Goal: Check status: Check status

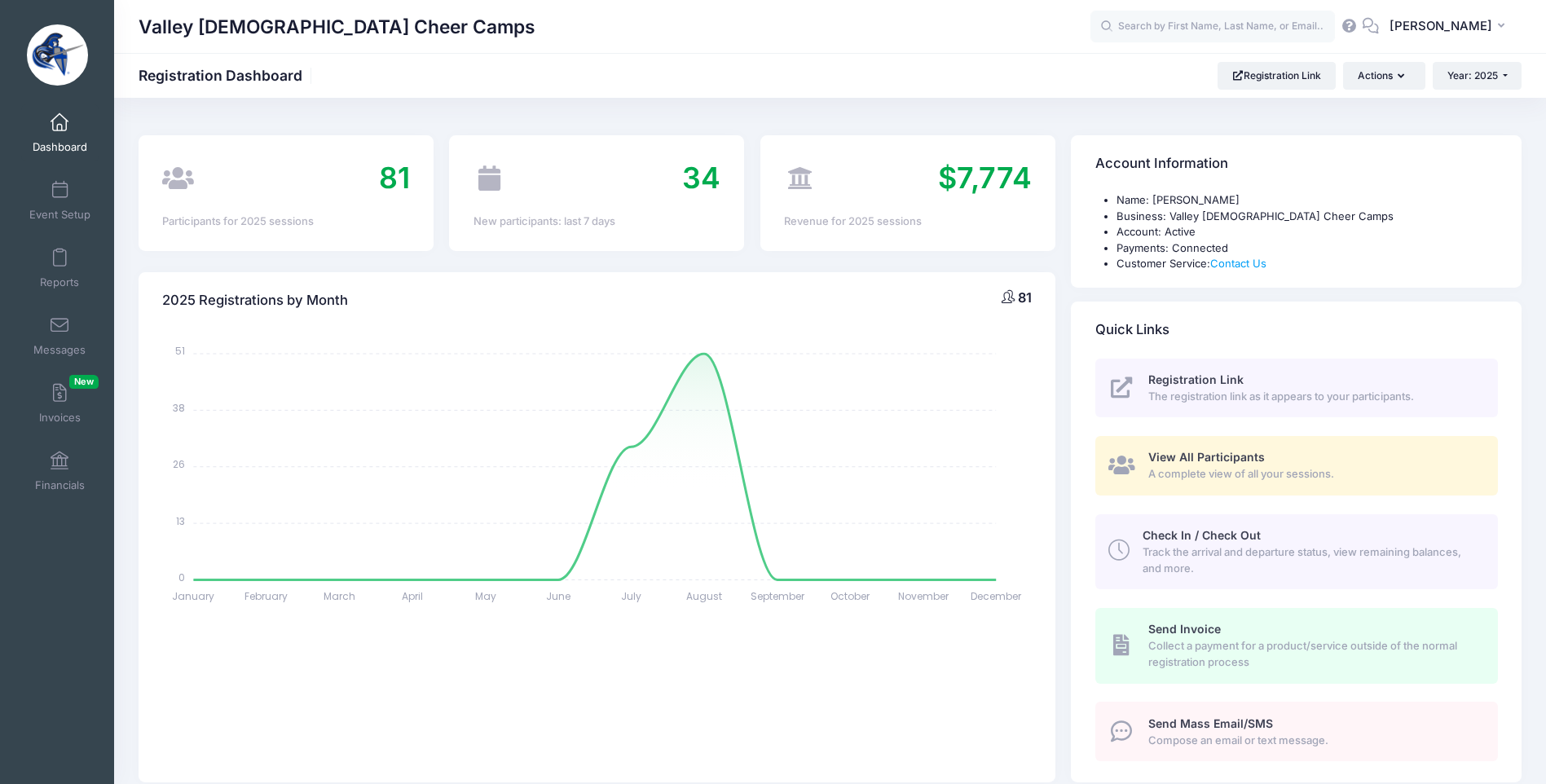
select select
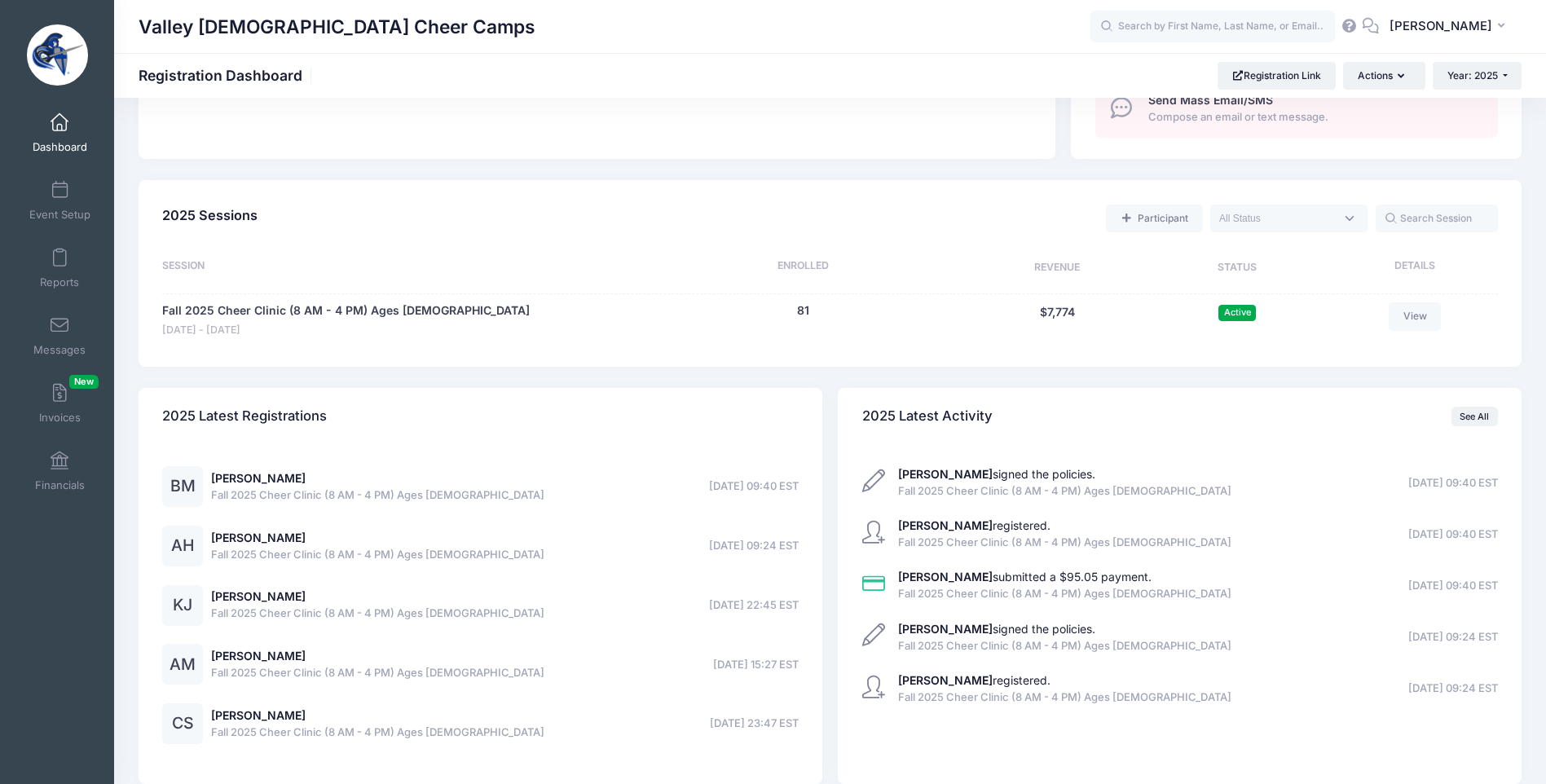
scroll to position [706, 0]
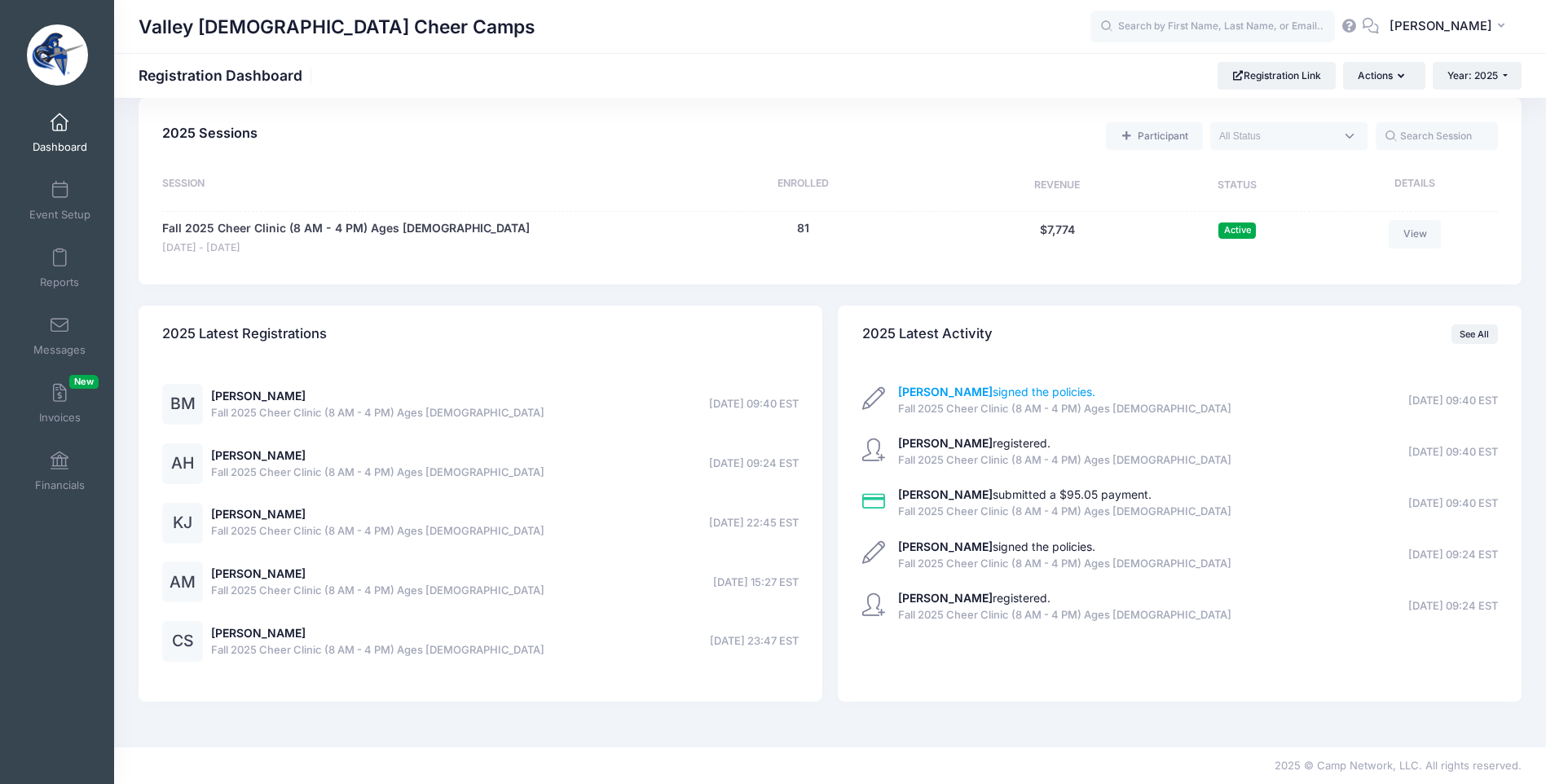
click at [1032, 392] on link "Veronica Bajc signed the policies." at bounding box center [997, 392] width 198 height 14
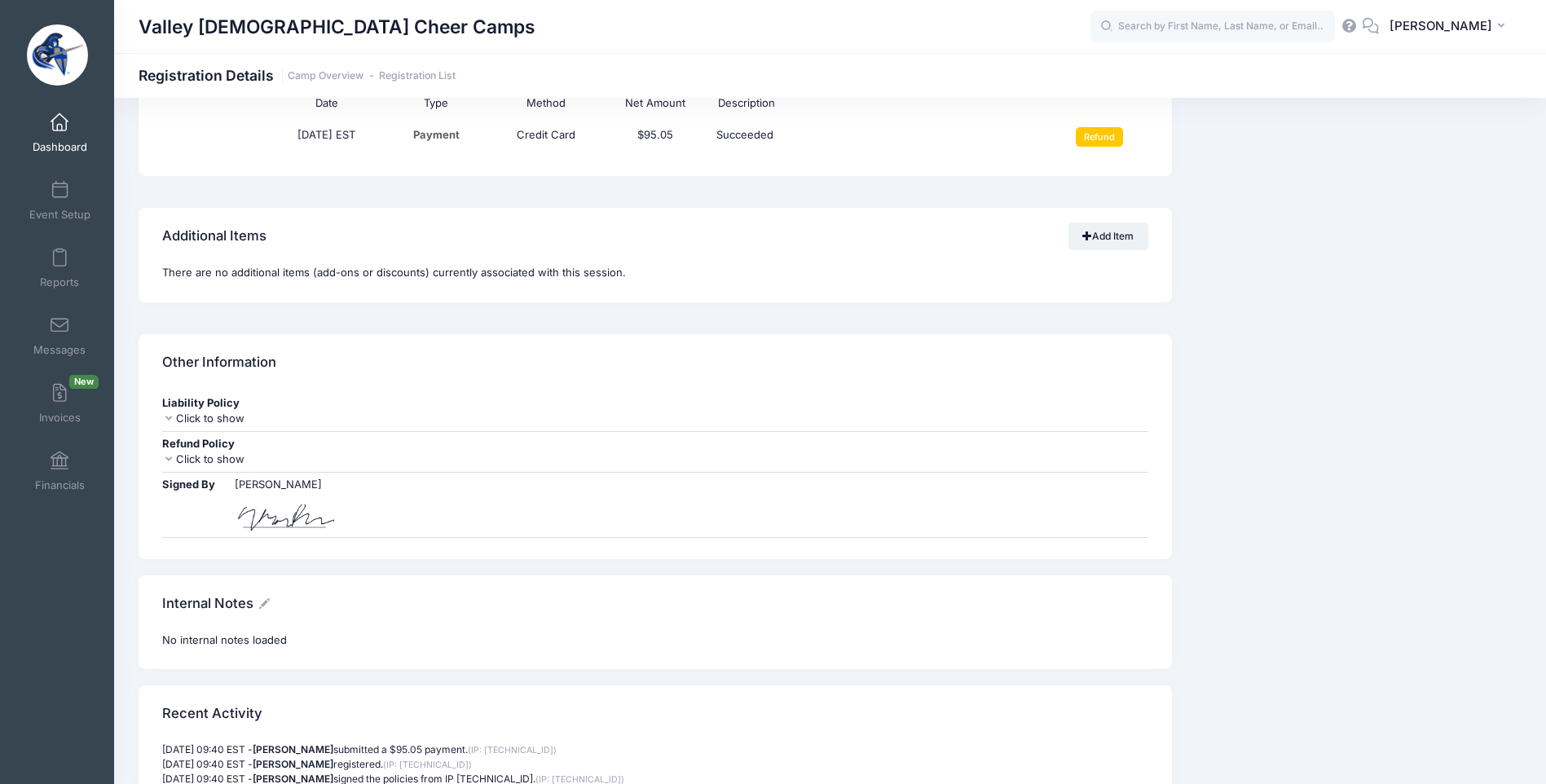
scroll to position [1177, 0]
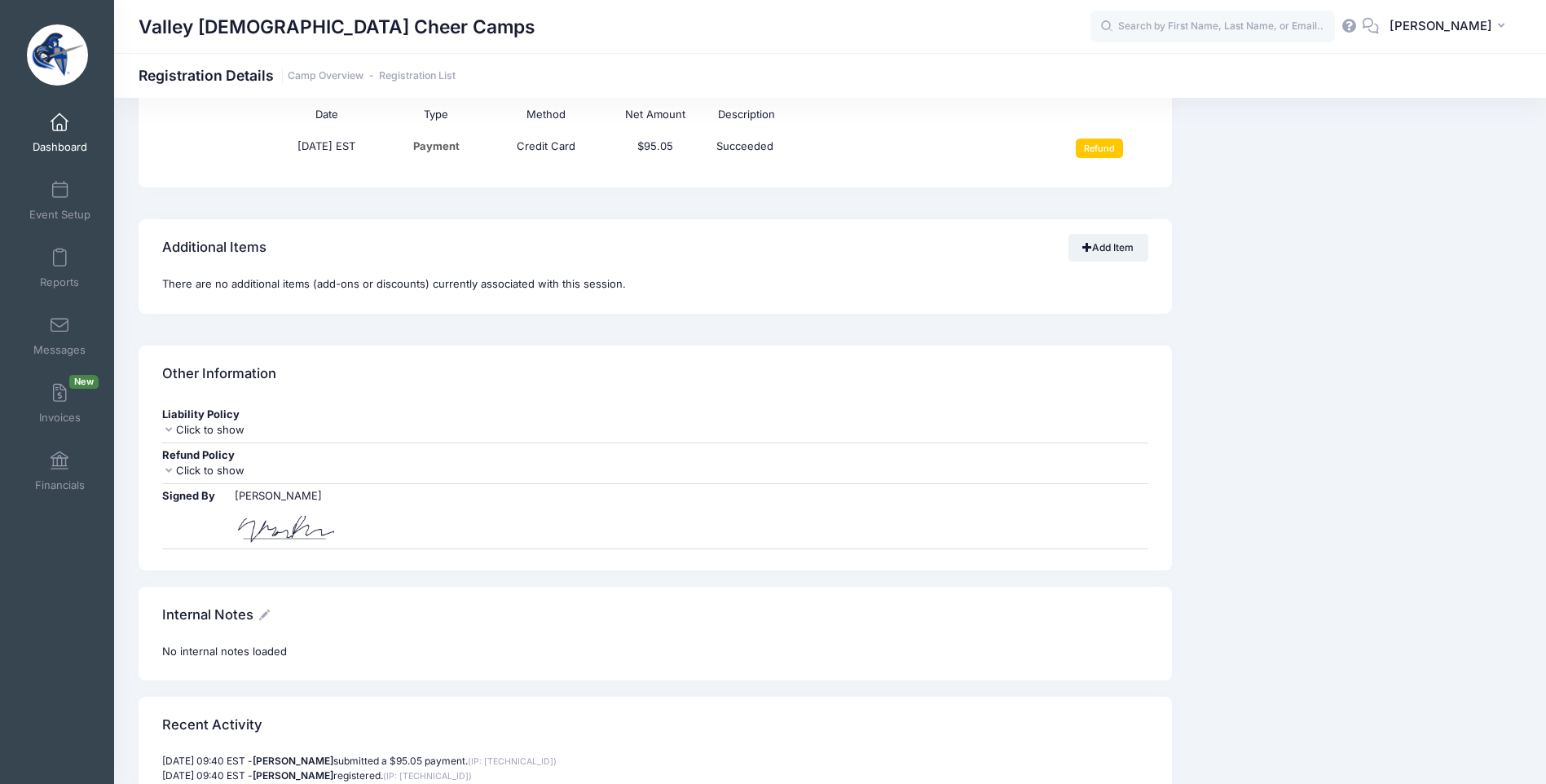
click at [184, 471] on div "Click to show" at bounding box center [654, 471] width 985 height 16
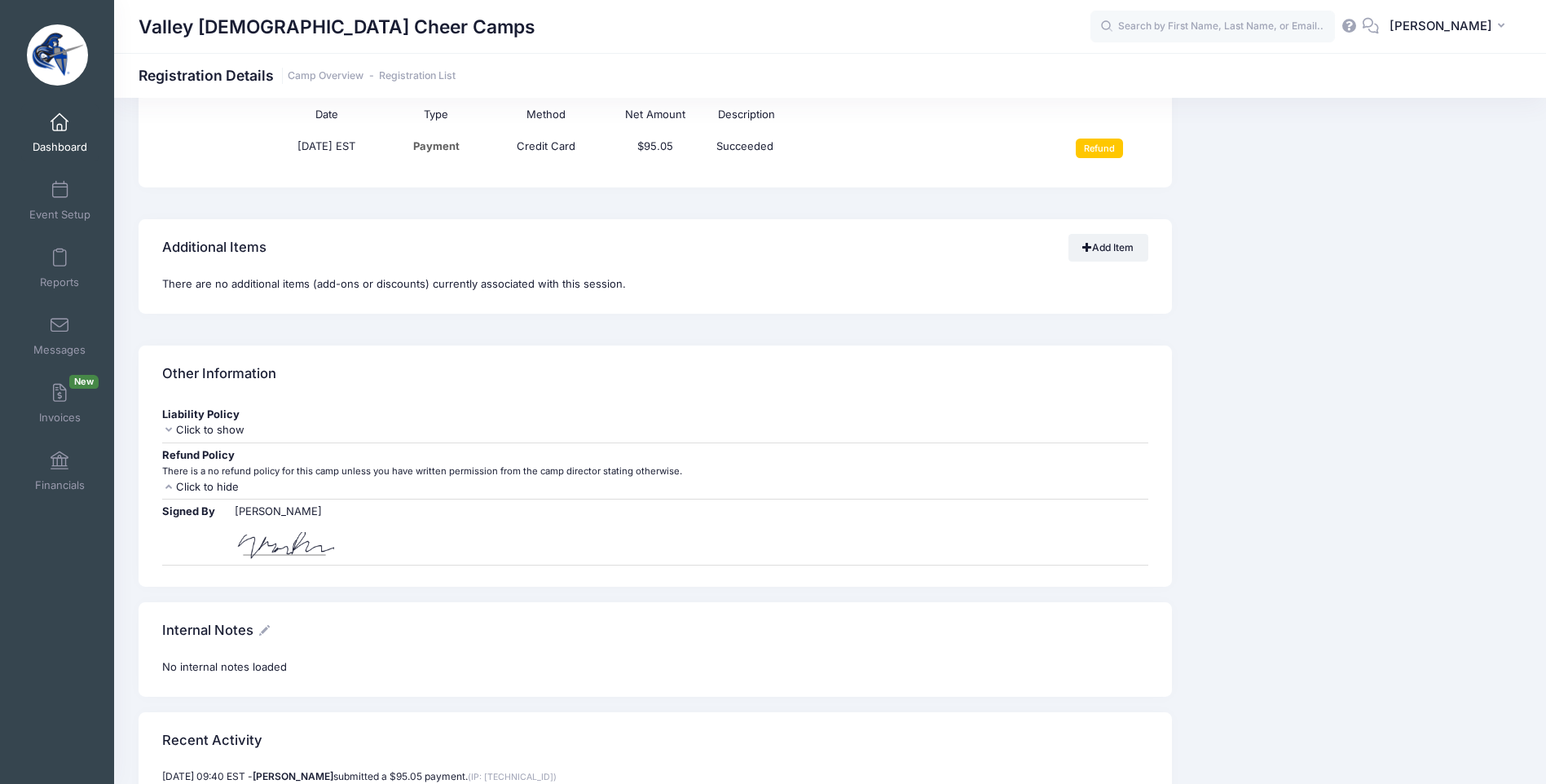
click at [201, 486] on div "Click to hide" at bounding box center [654, 488] width 985 height 16
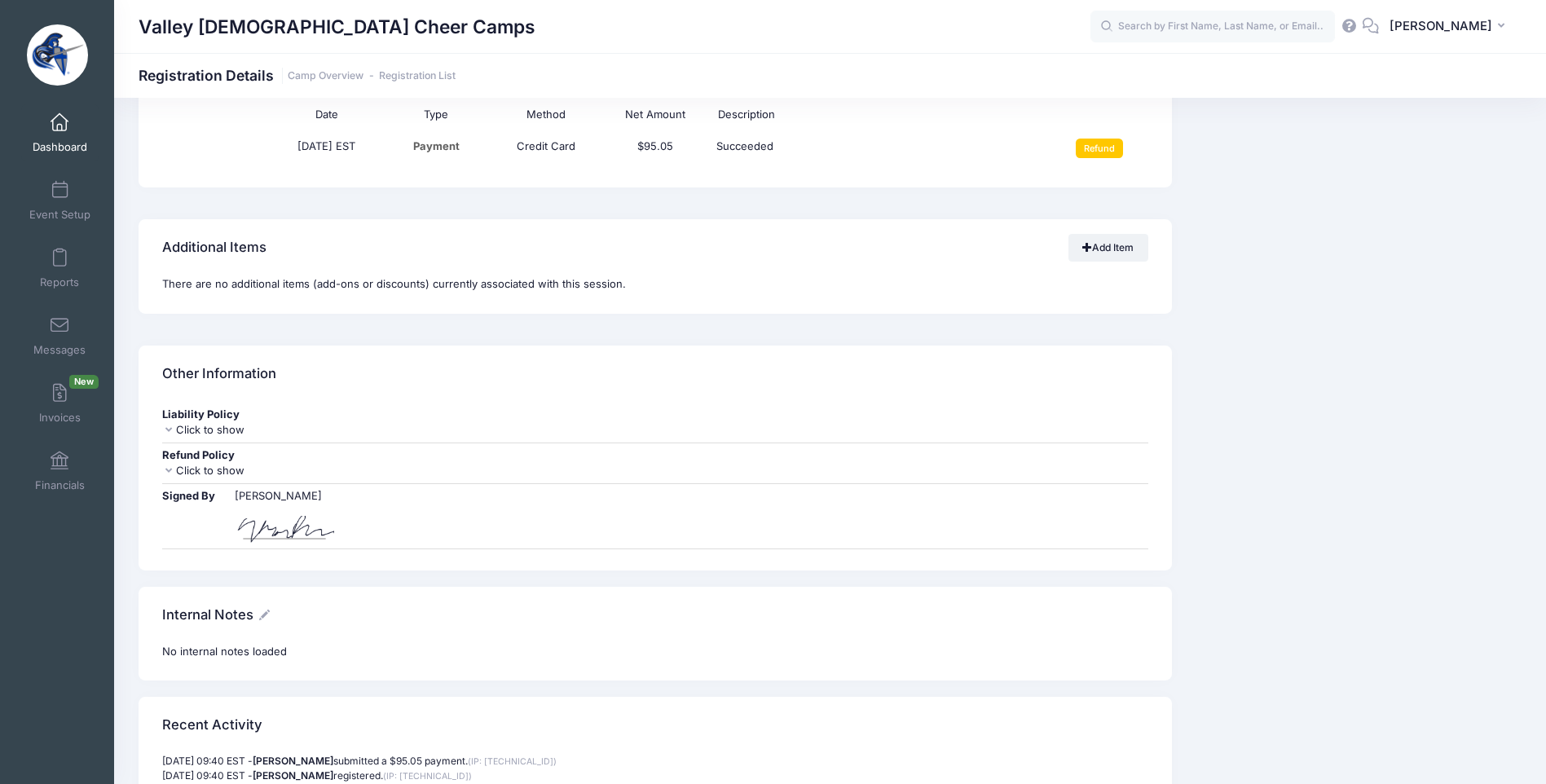
click at [189, 426] on div "Click to show" at bounding box center [654, 430] width 985 height 16
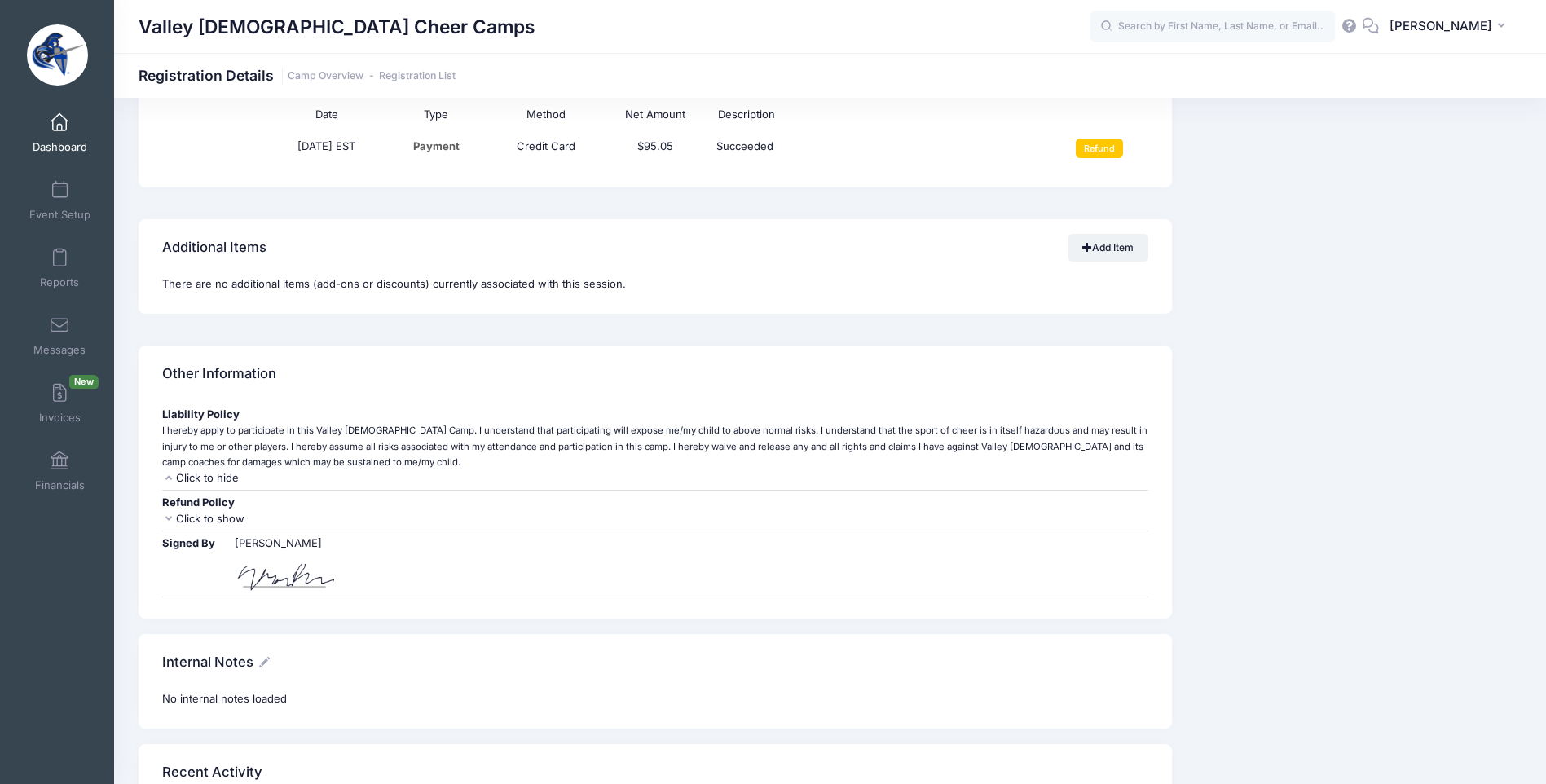
click at [212, 478] on div "Click to hide" at bounding box center [654, 478] width 985 height 16
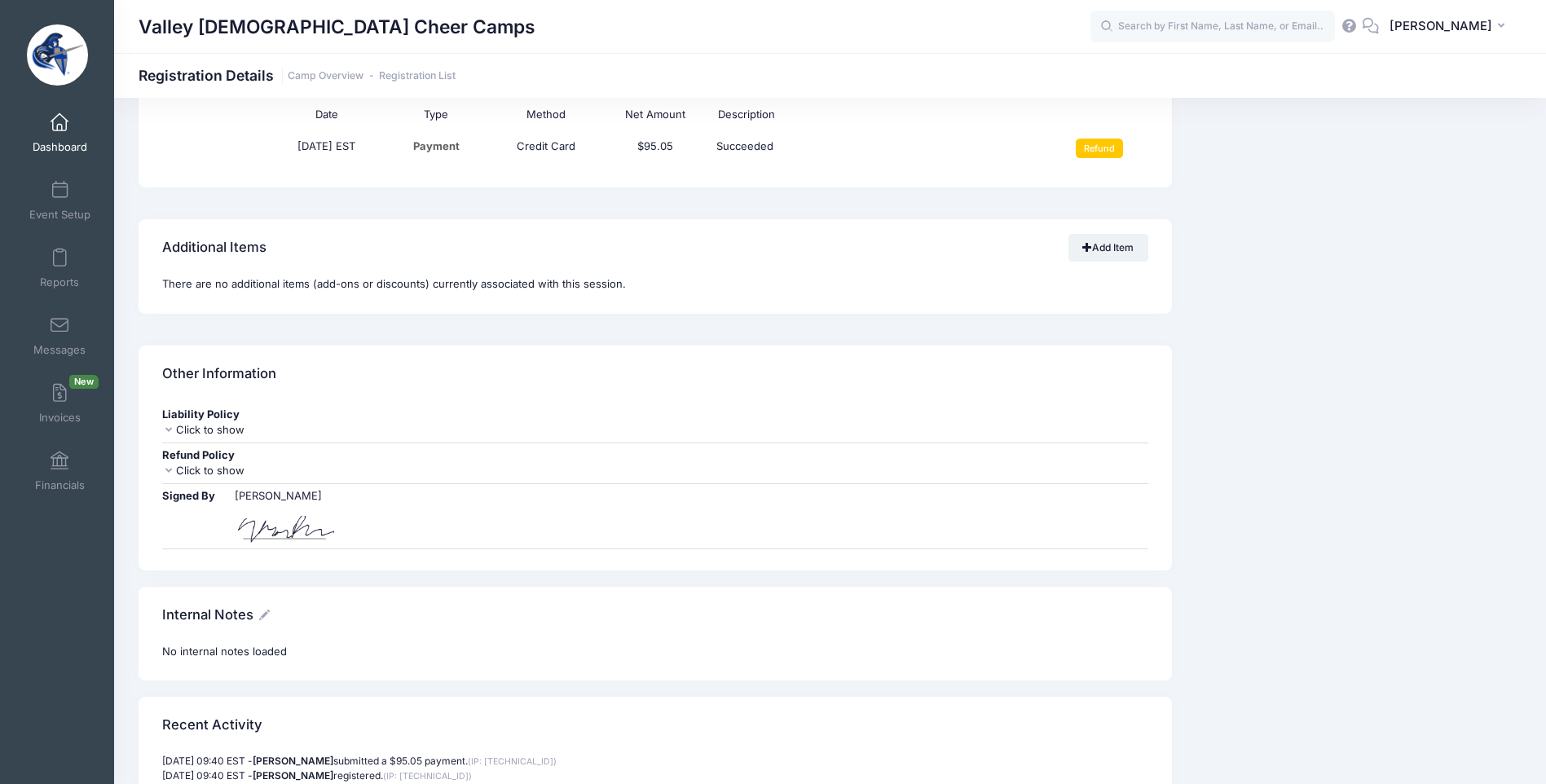
click at [198, 467] on div "Click to show" at bounding box center [654, 471] width 985 height 16
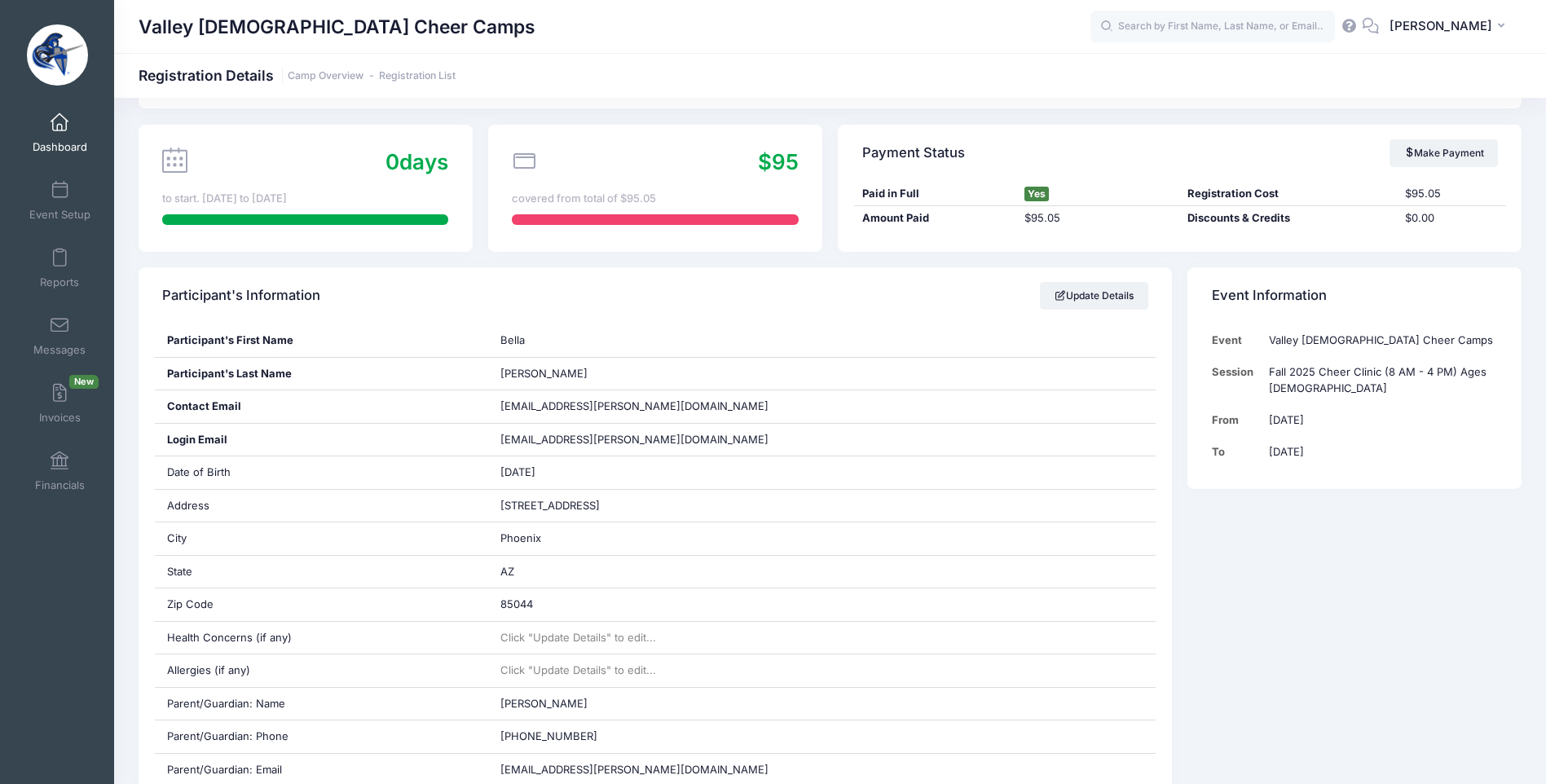
scroll to position [0, 0]
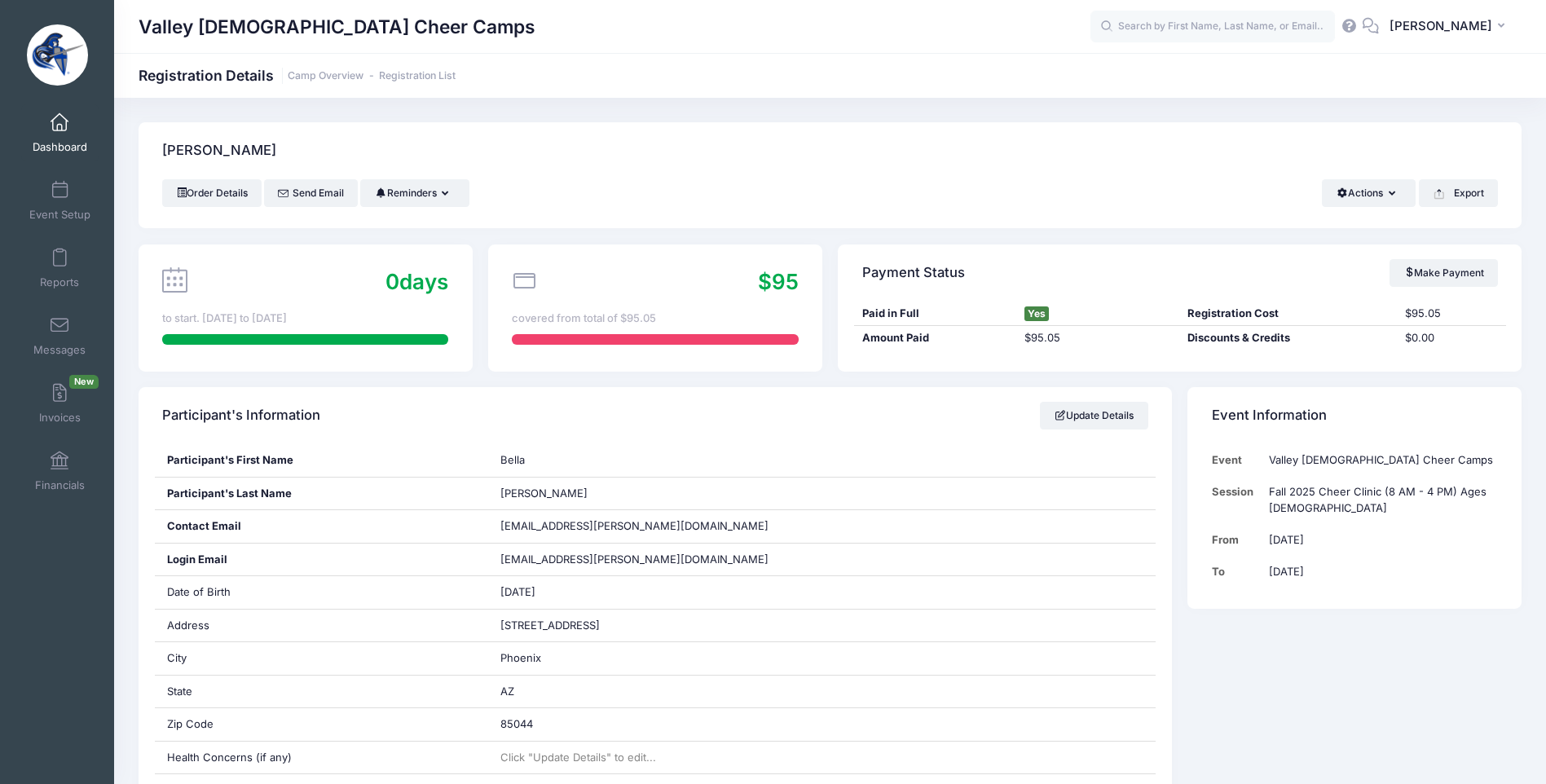
click at [57, 133] on link "Dashboard" at bounding box center [60, 133] width 77 height 57
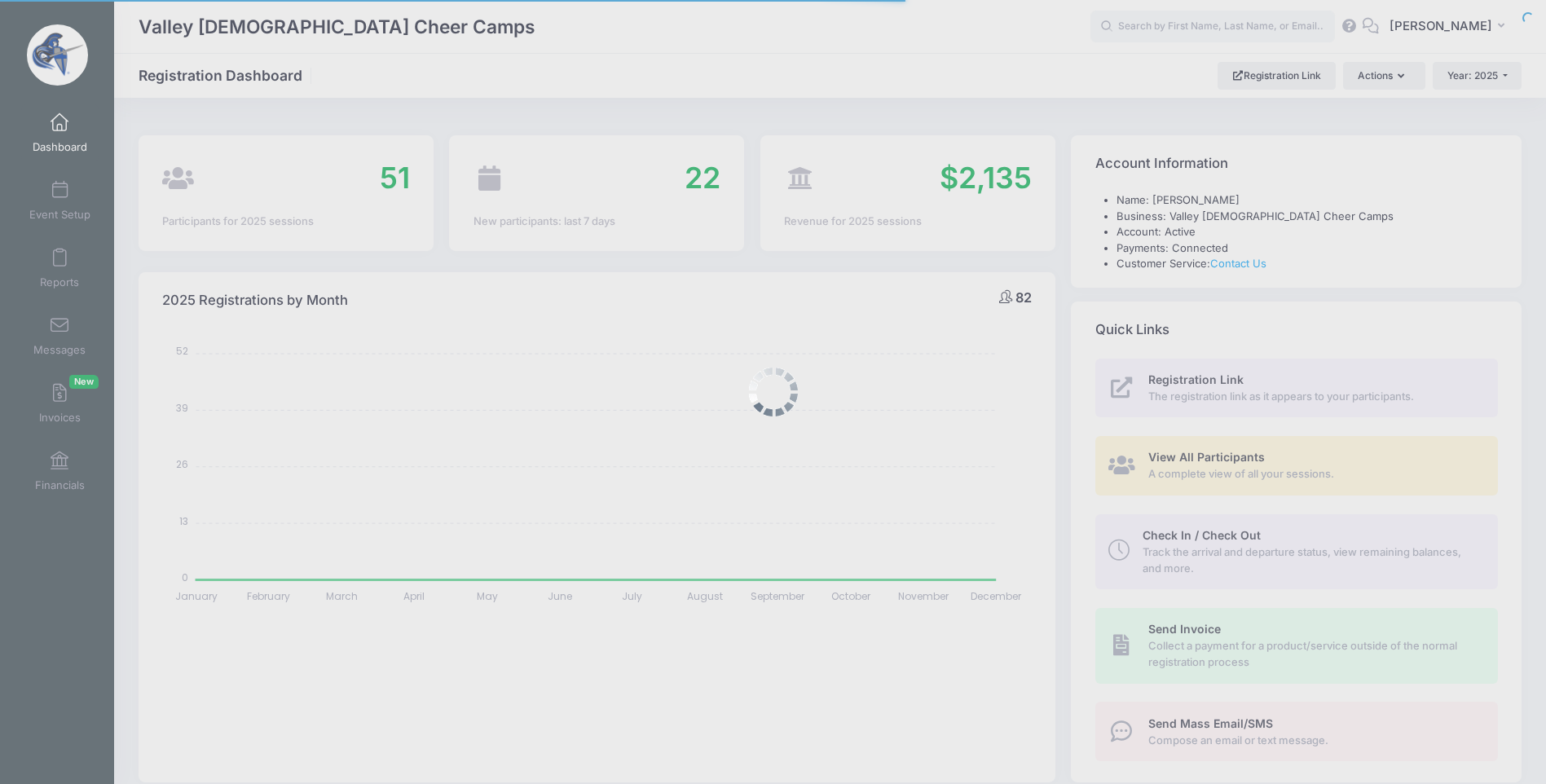
select select
